Goal: Transaction & Acquisition: Purchase product/service

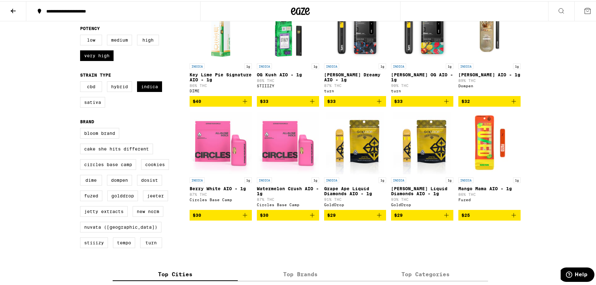
scroll to position [31, 0]
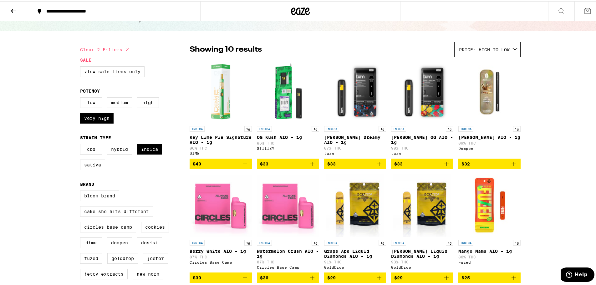
click at [414, 166] on span "$33" at bounding box center [422, 163] width 56 height 8
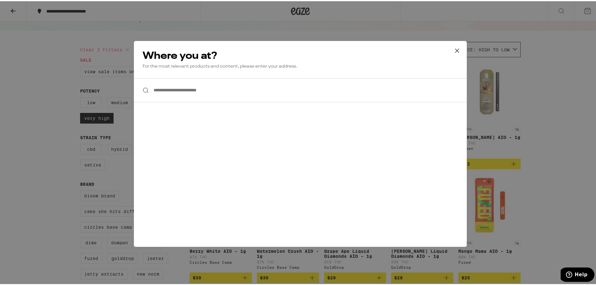
click at [220, 96] on input "**********" at bounding box center [300, 89] width 333 height 24
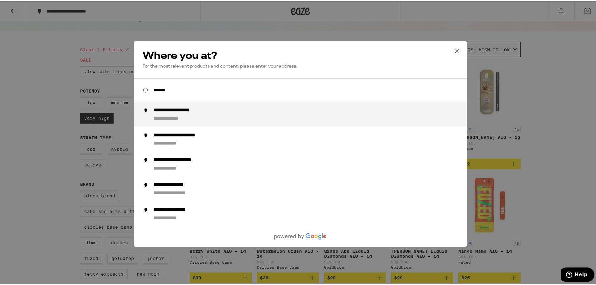
click at [197, 110] on div "**********" at bounding box center [183, 109] width 61 height 7
type input "**********"
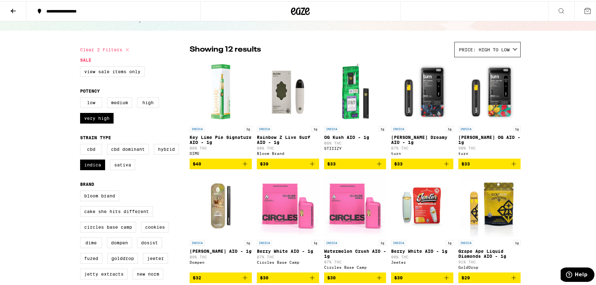
click at [481, 166] on span "$33" at bounding box center [489, 163] width 56 height 8
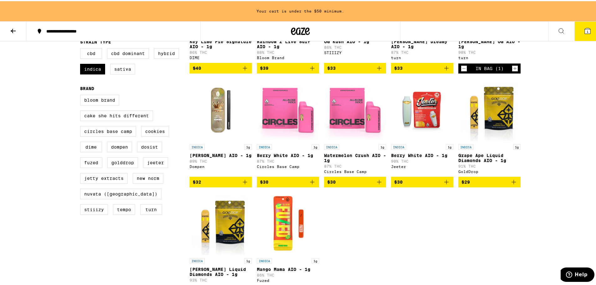
scroll to position [156, 0]
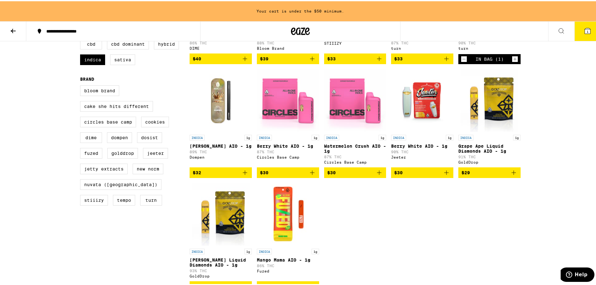
click at [424, 104] on img "Open page for Berry White AIO - 1g from Jeeter" at bounding box center [422, 99] width 62 height 63
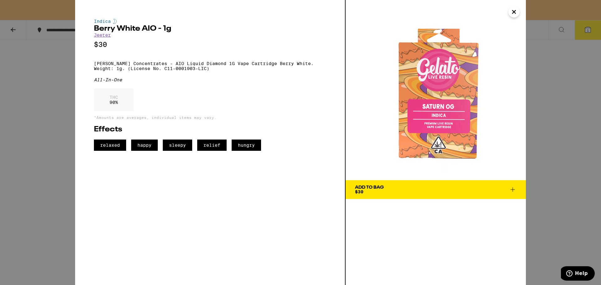
click at [510, 14] on icon "Close" at bounding box center [514, 11] width 8 height 9
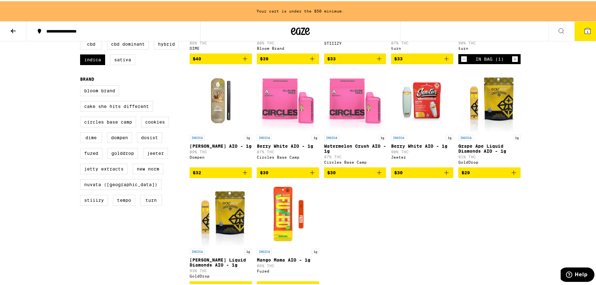
click at [429, 101] on img "Open page for Berry White AIO - 1g from Jeeter" at bounding box center [422, 99] width 62 height 63
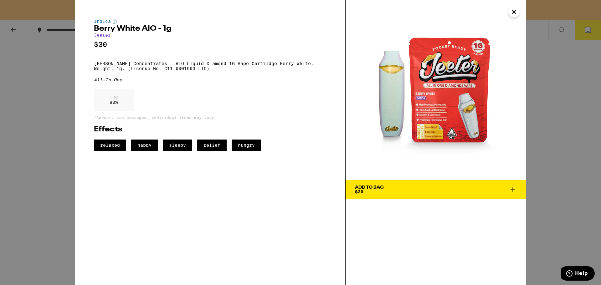
click at [515, 13] on icon "Close" at bounding box center [514, 11] width 8 height 9
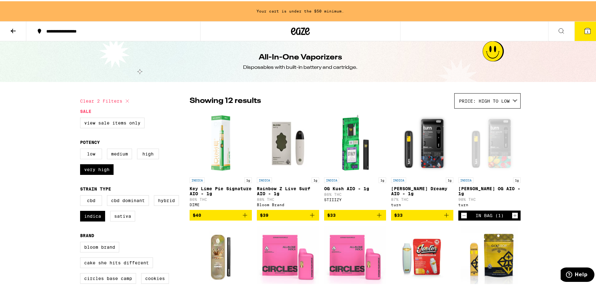
click at [12, 29] on icon at bounding box center [13, 30] width 8 height 8
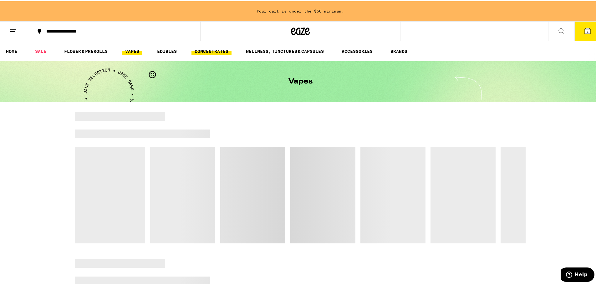
click at [223, 49] on link "CONCENTRATES" at bounding box center [211, 50] width 40 height 8
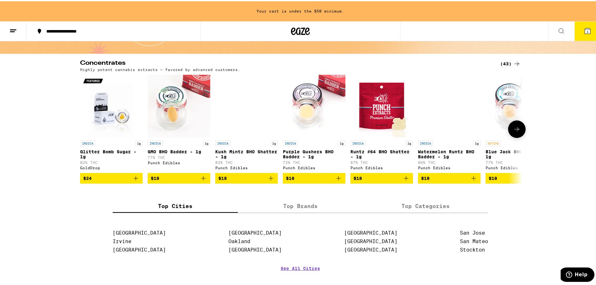
scroll to position [63, 0]
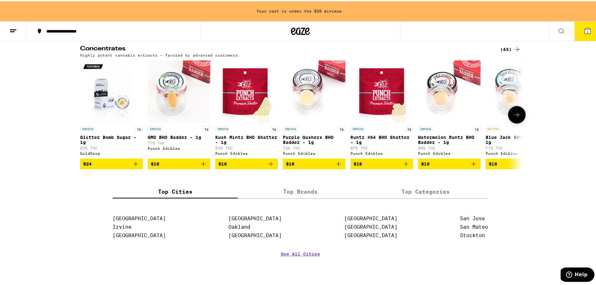
click at [520, 116] on button at bounding box center [517, 114] width 18 height 18
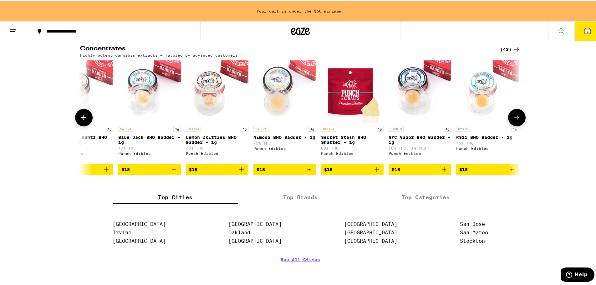
scroll to position [0, 372]
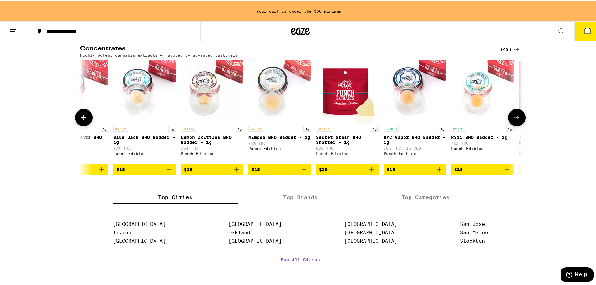
click at [520, 116] on button at bounding box center [517, 117] width 18 height 18
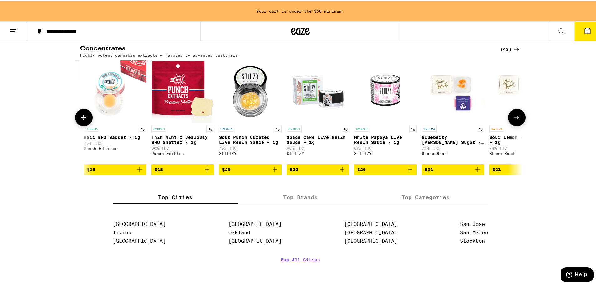
scroll to position [0, 744]
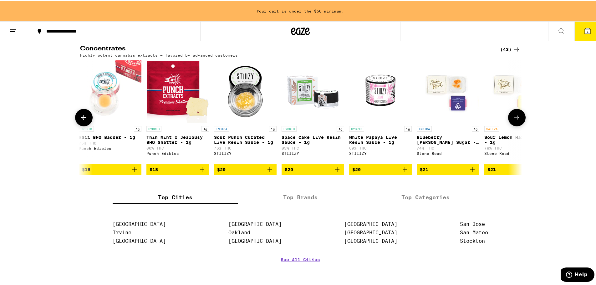
click at [520, 116] on button at bounding box center [517, 117] width 18 height 18
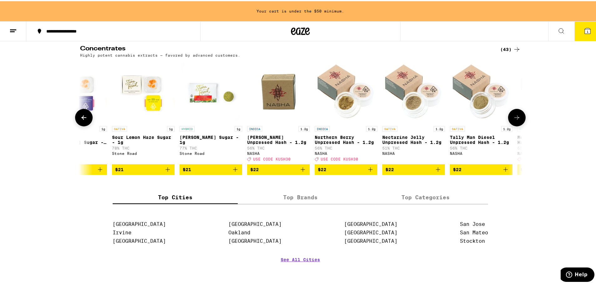
click at [520, 116] on button at bounding box center [517, 117] width 18 height 18
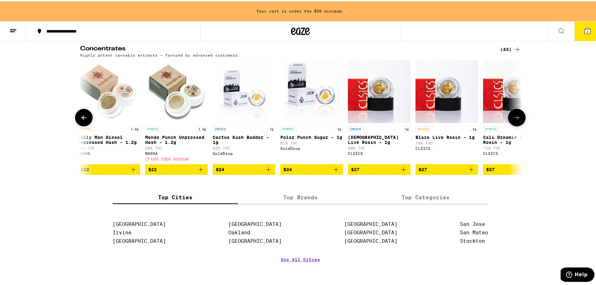
click at [520, 116] on button at bounding box center [517, 117] width 18 height 18
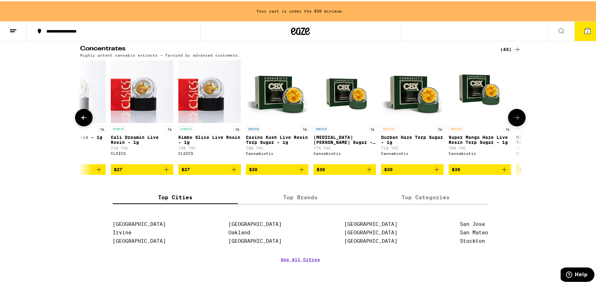
click at [520, 116] on button at bounding box center [517, 117] width 18 height 18
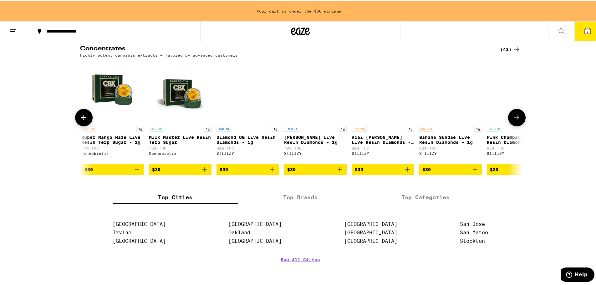
scroll to position [0, 2233]
